Goal: Communication & Community: Answer question/provide support

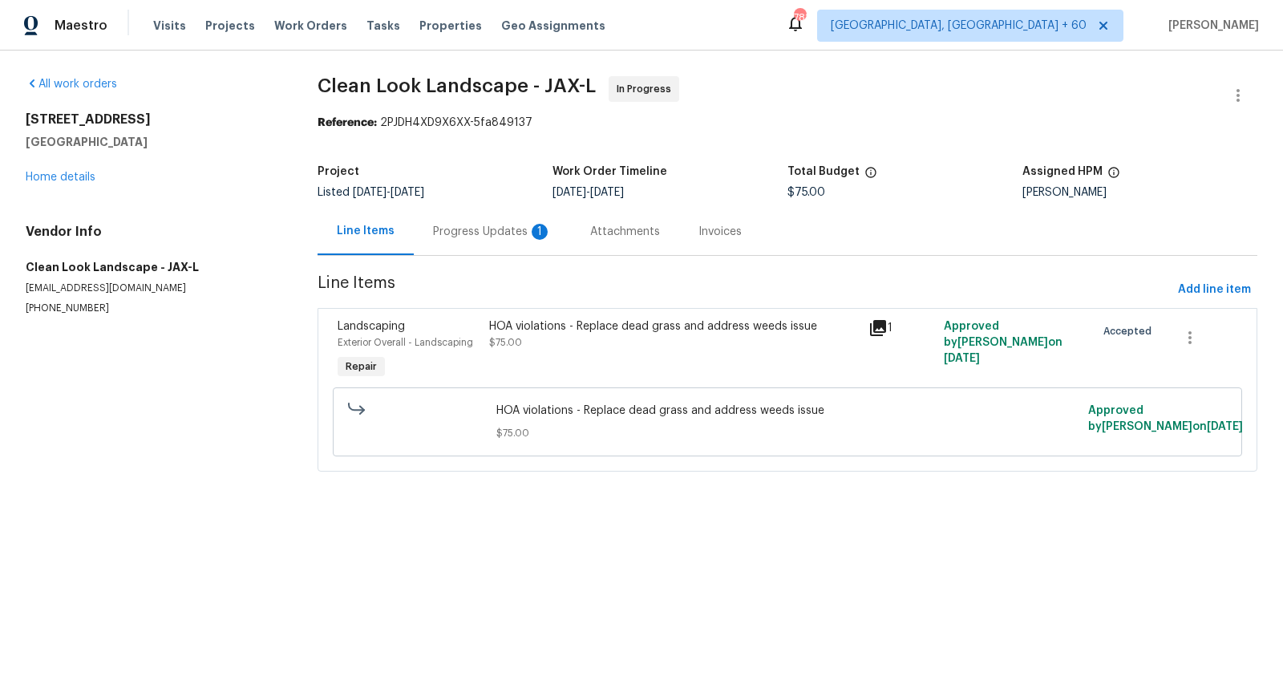
click at [506, 238] on div "Progress Updates 1" at bounding box center [492, 232] width 119 height 16
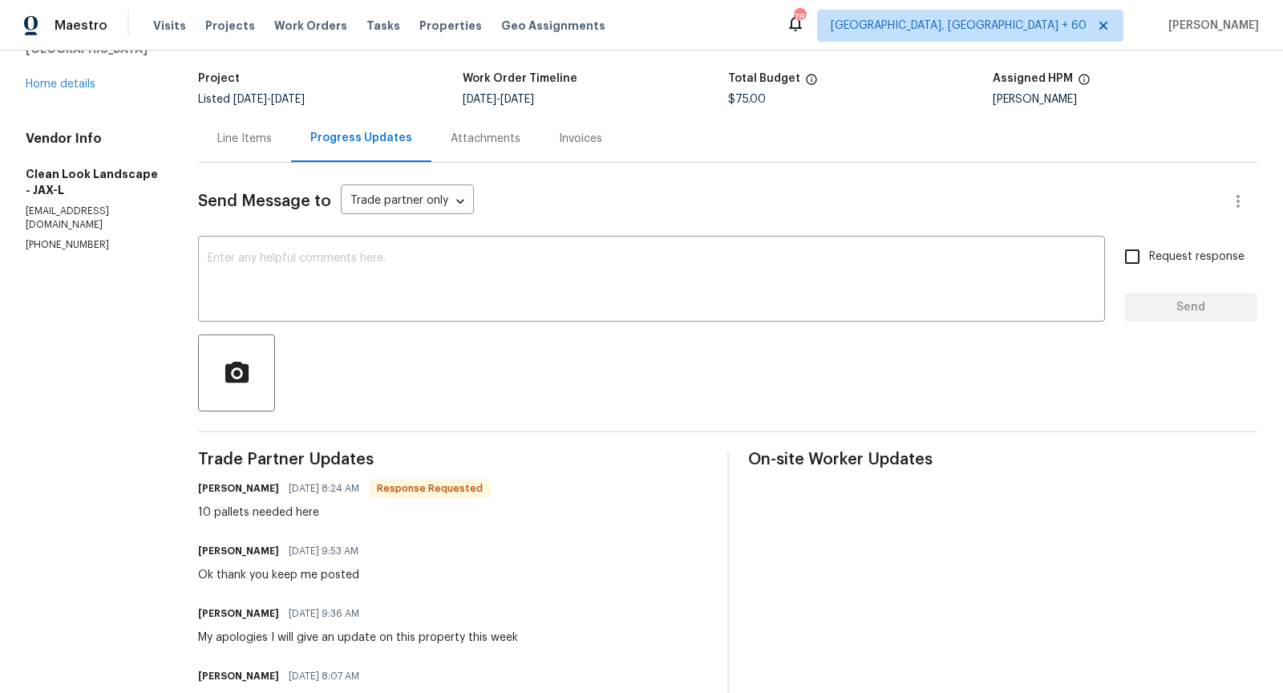
scroll to position [90, 0]
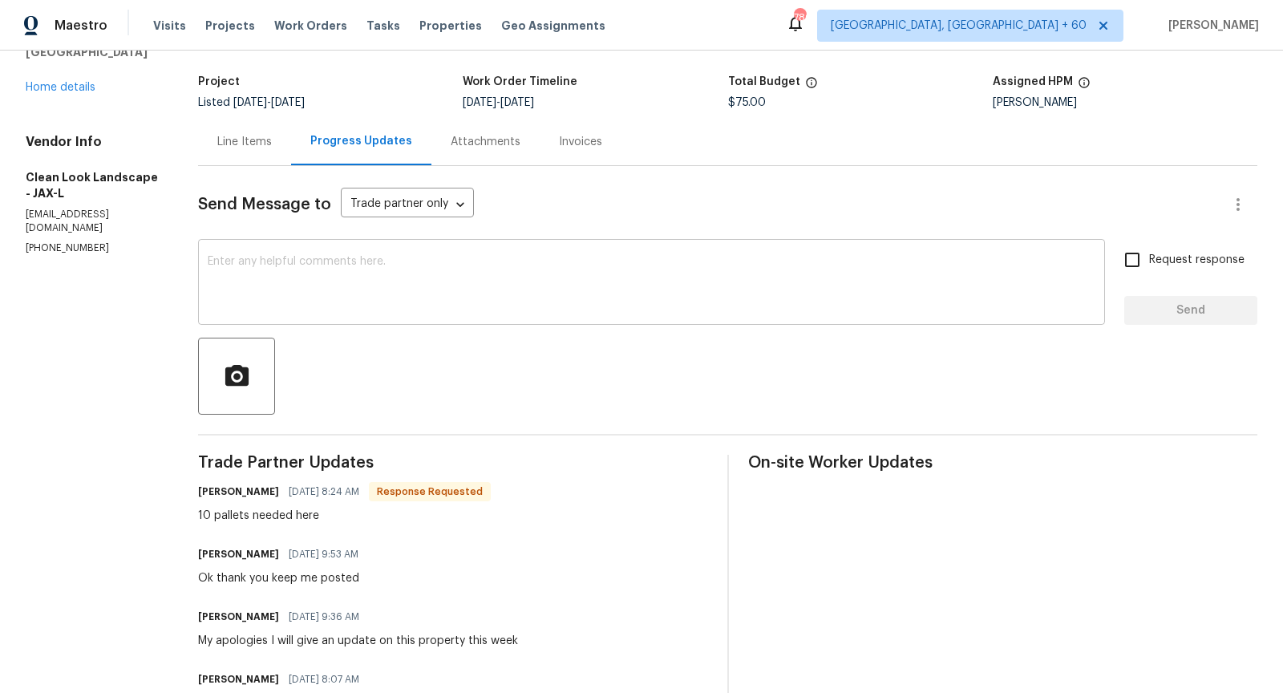
click at [348, 297] on textarea at bounding box center [652, 284] width 888 height 56
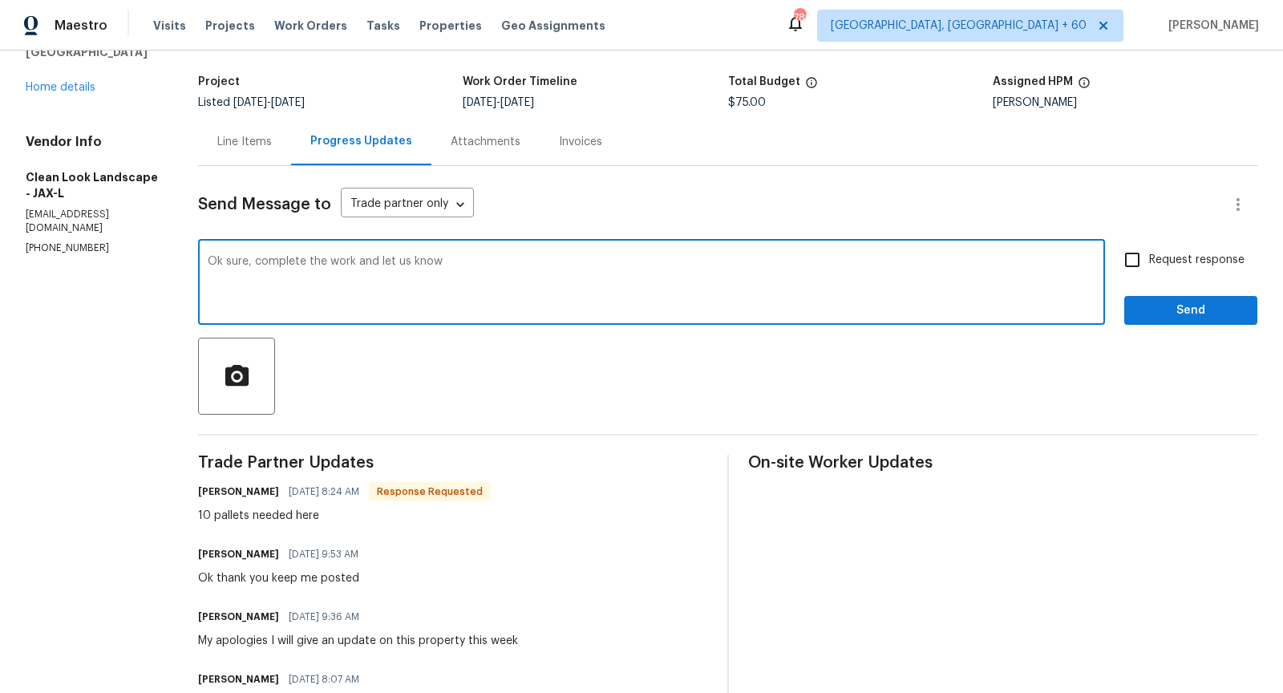
type textarea "Ok sure, complete the work and let us know"
click at [1131, 256] on input "Request response" at bounding box center [1132, 260] width 34 height 34
checkbox input "true"
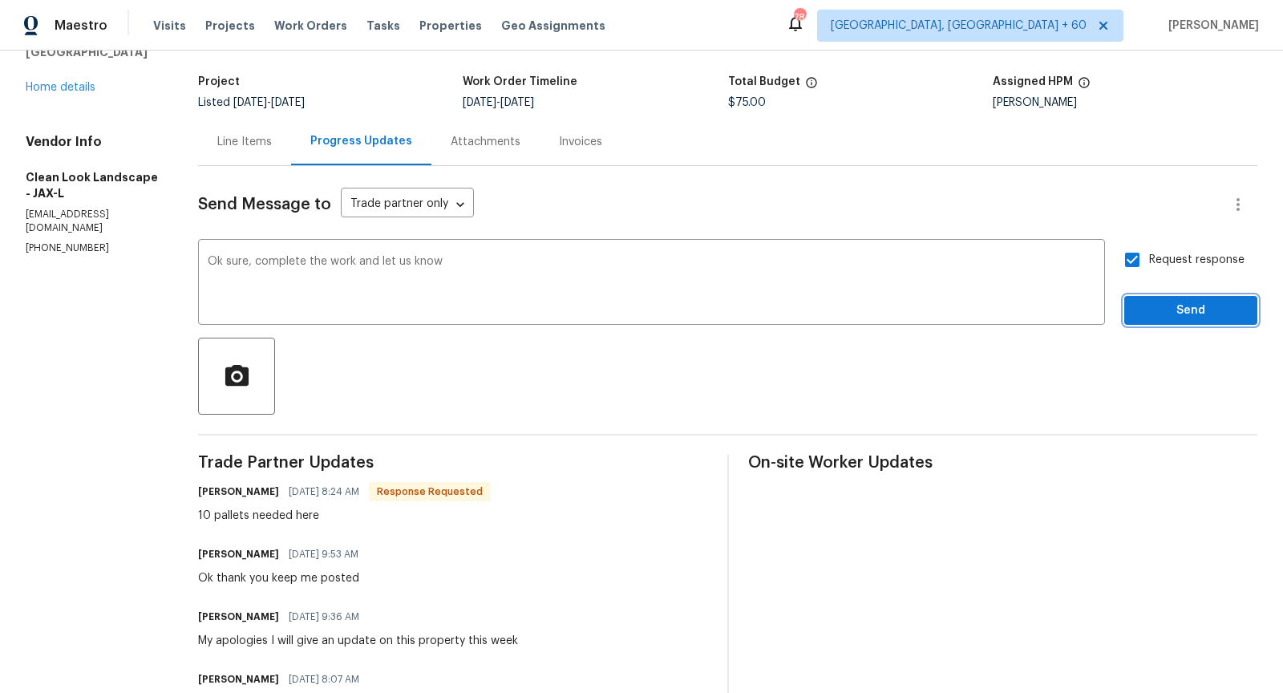
click at [1163, 301] on span "Send" at bounding box center [1190, 311] width 107 height 20
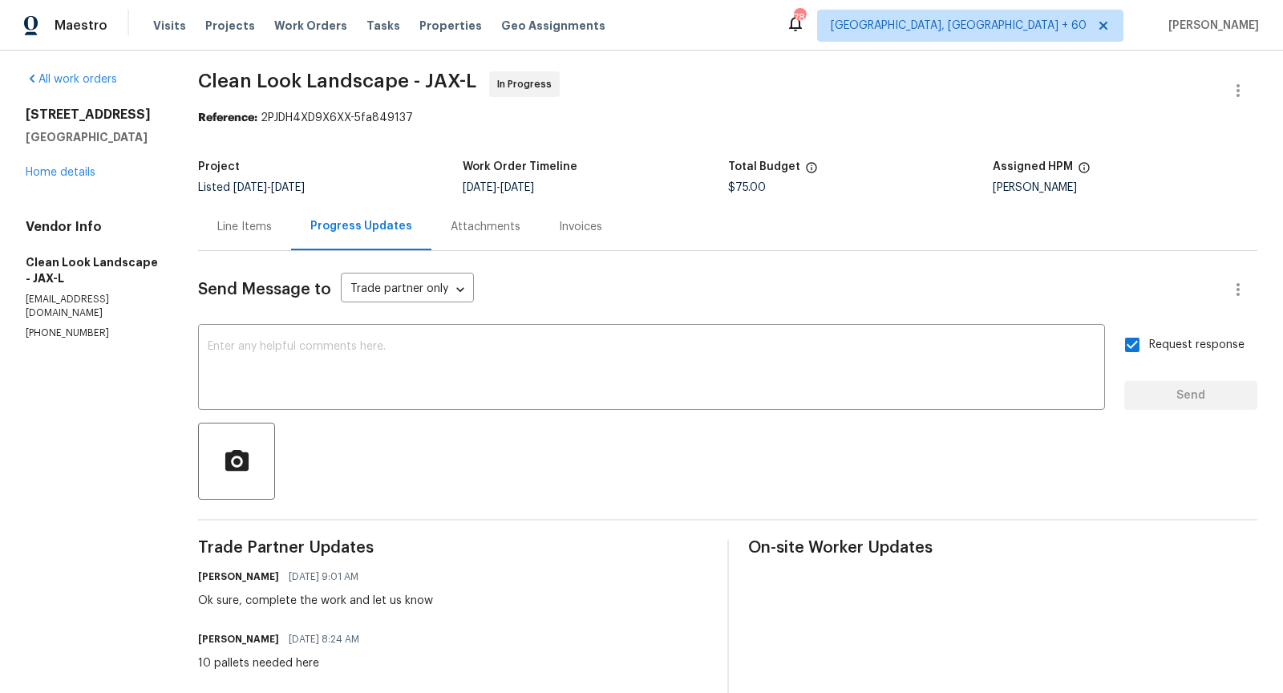
scroll to position [0, 0]
